Goal: Navigation & Orientation: Find specific page/section

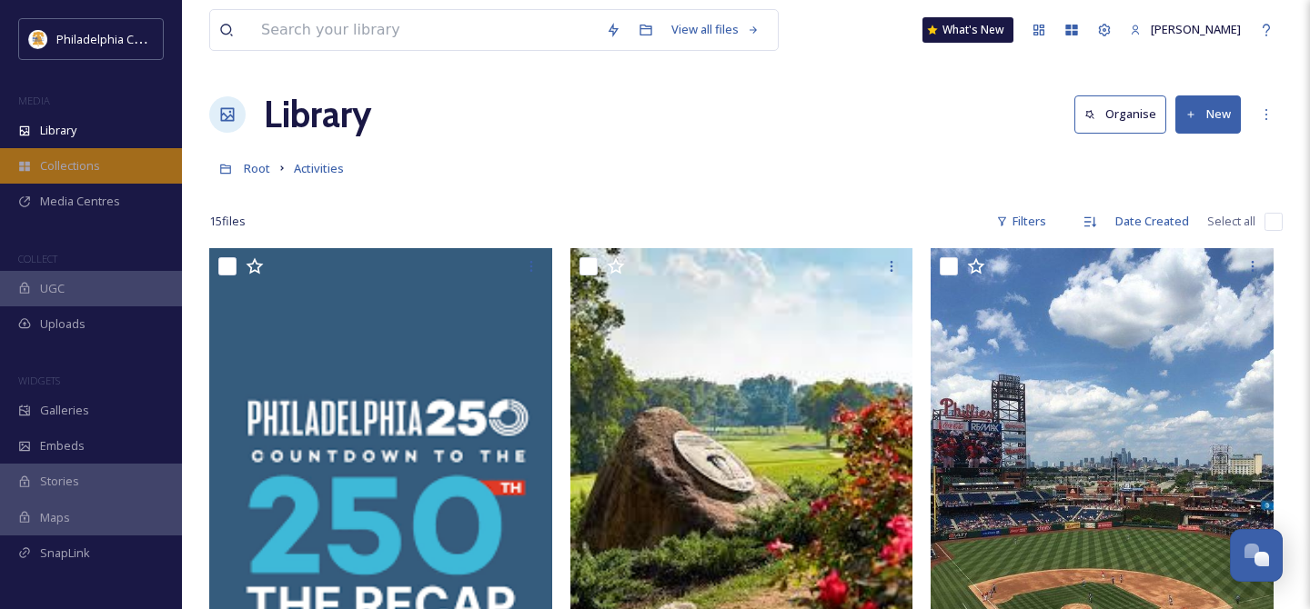
click at [89, 163] on span "Collections" at bounding box center [70, 165] width 60 height 17
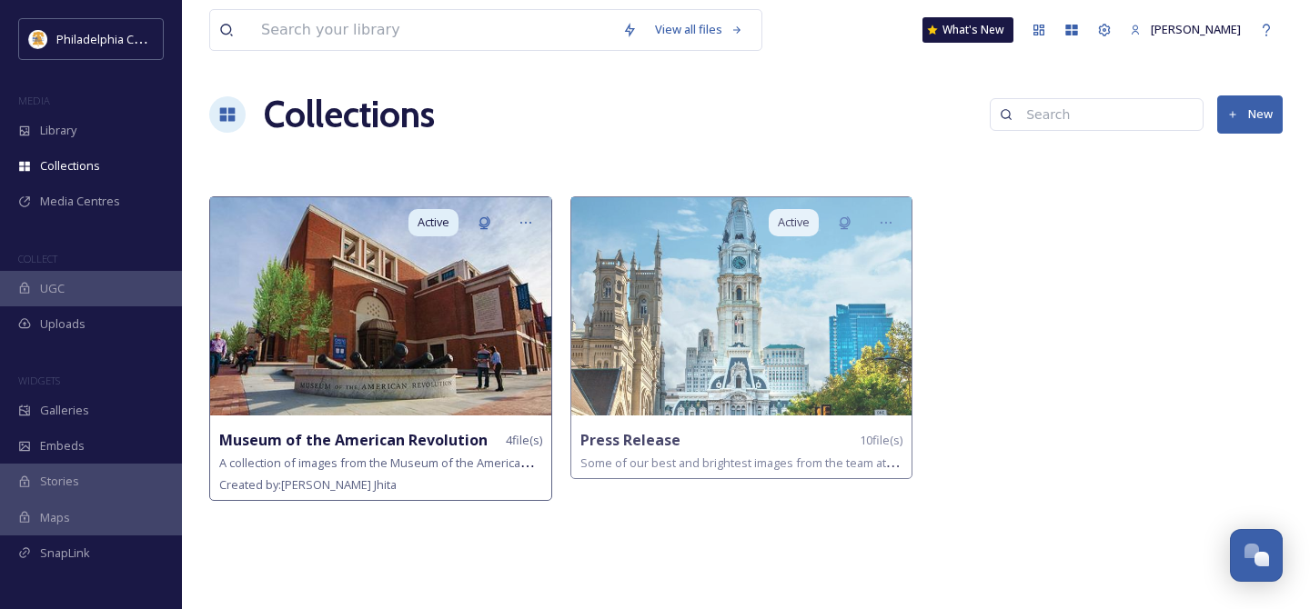
click at [416, 357] on img at bounding box center [380, 306] width 341 height 218
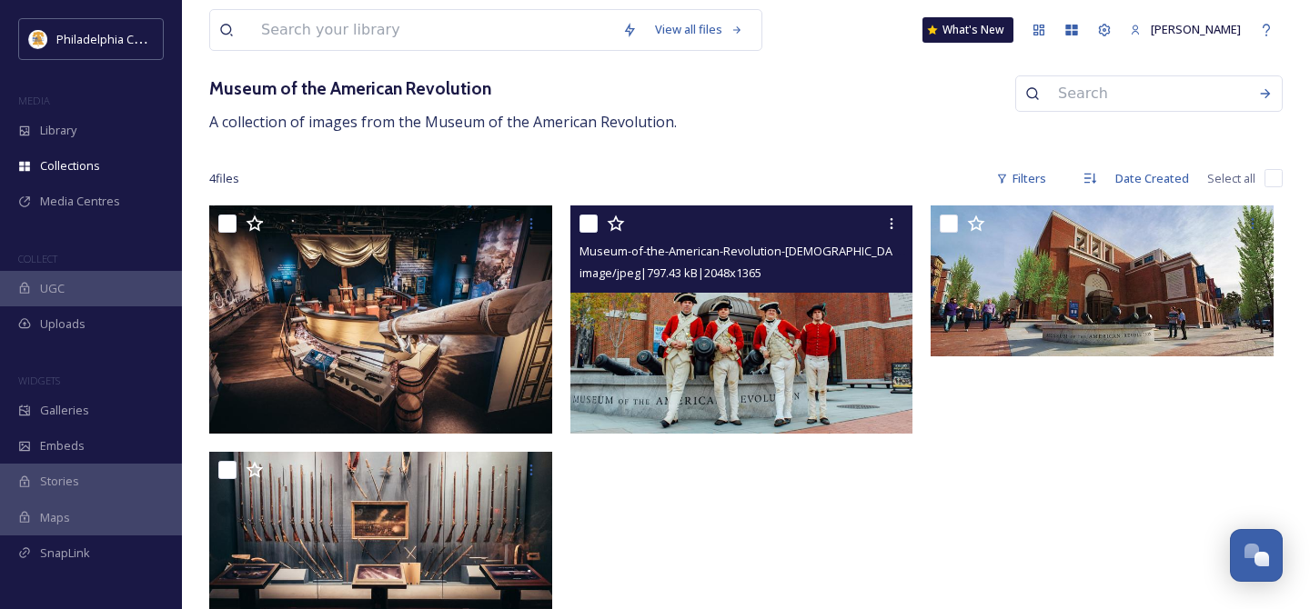
scroll to position [125, 0]
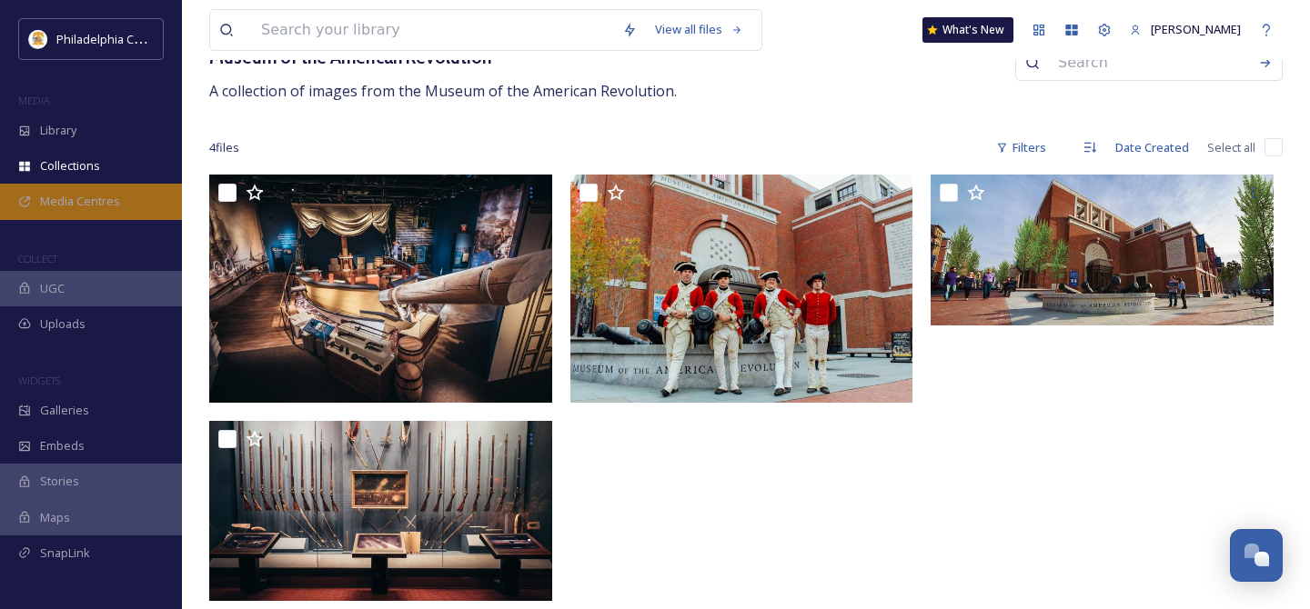
click at [86, 193] on span "Media Centres" at bounding box center [80, 201] width 80 height 17
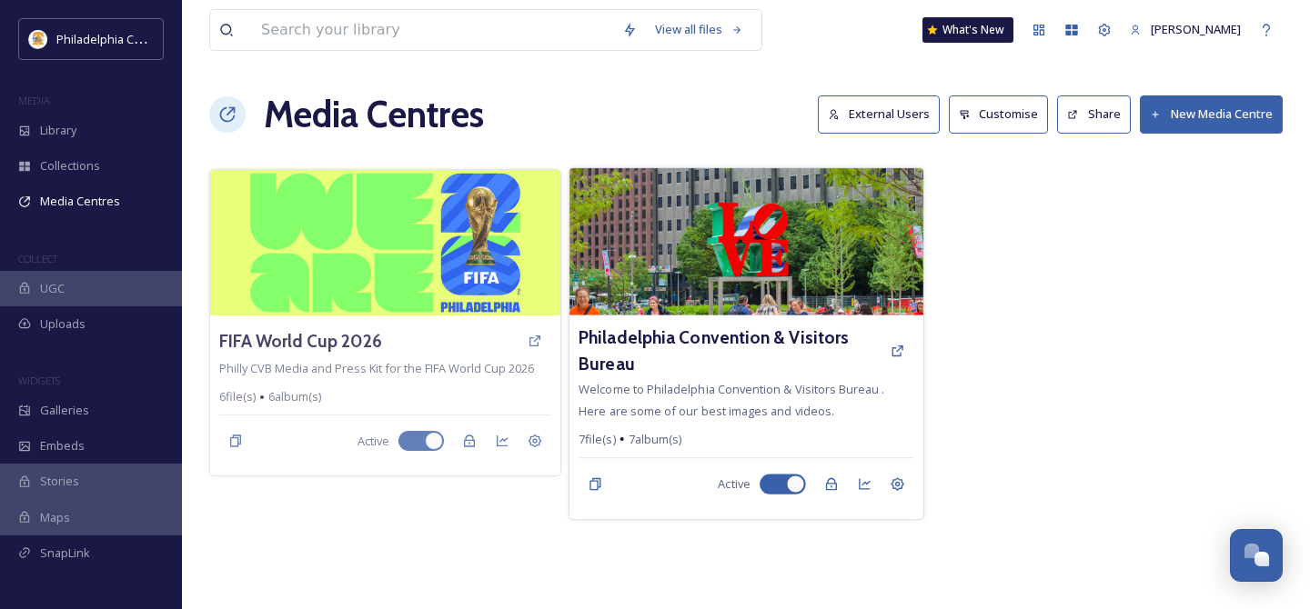
click at [724, 249] on img at bounding box center [746, 241] width 354 height 147
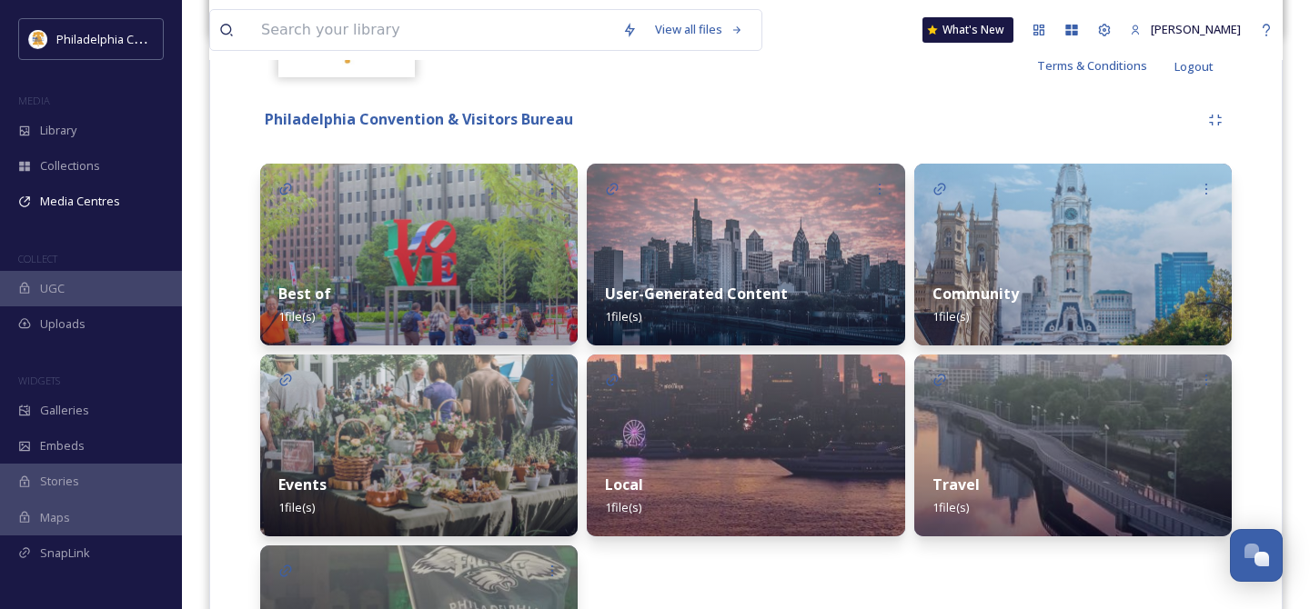
scroll to position [370, 0]
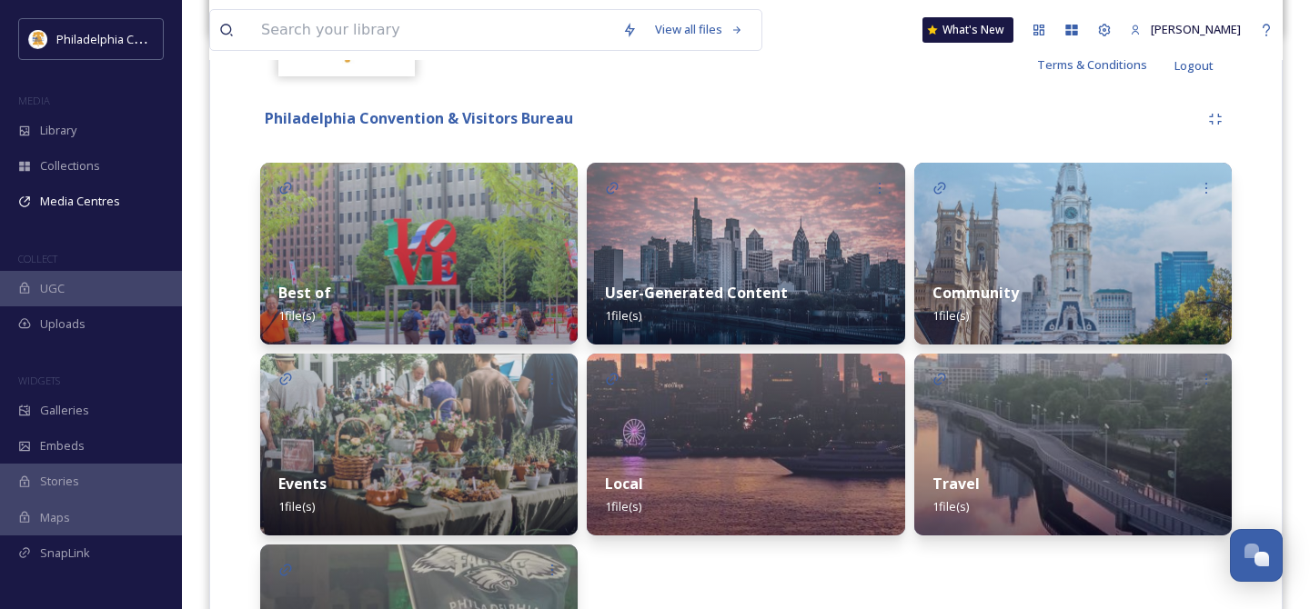
click at [997, 245] on img at bounding box center [1072, 254] width 317 height 182
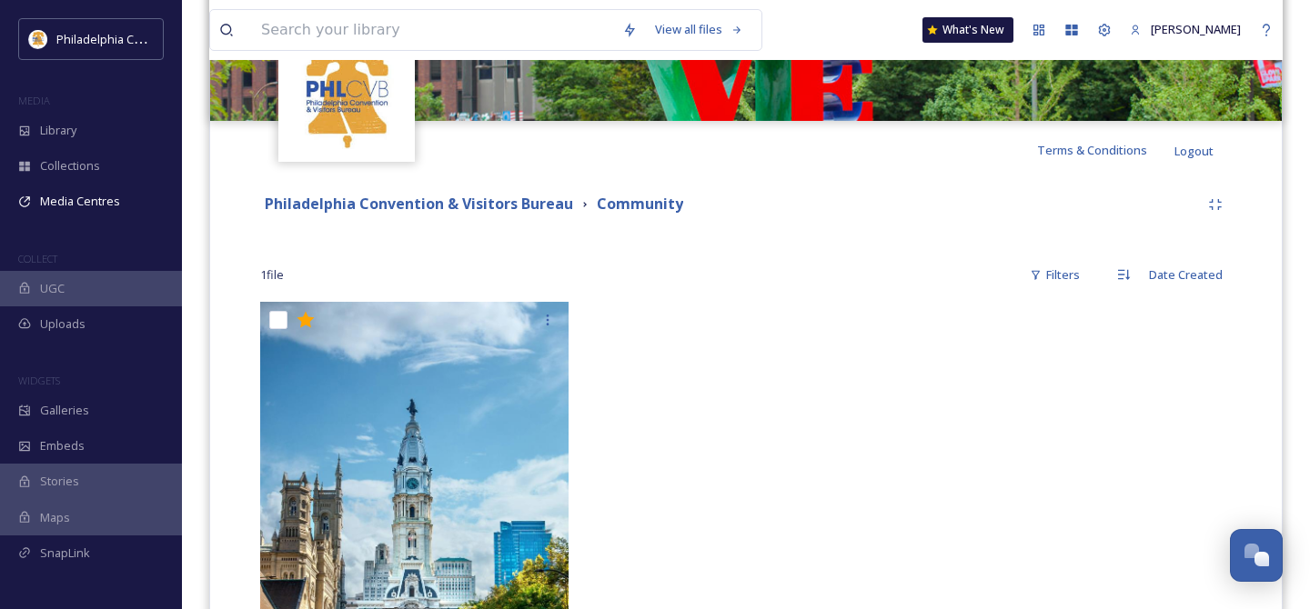
scroll to position [516, 0]
